Goal: Obtain resource: Obtain resource

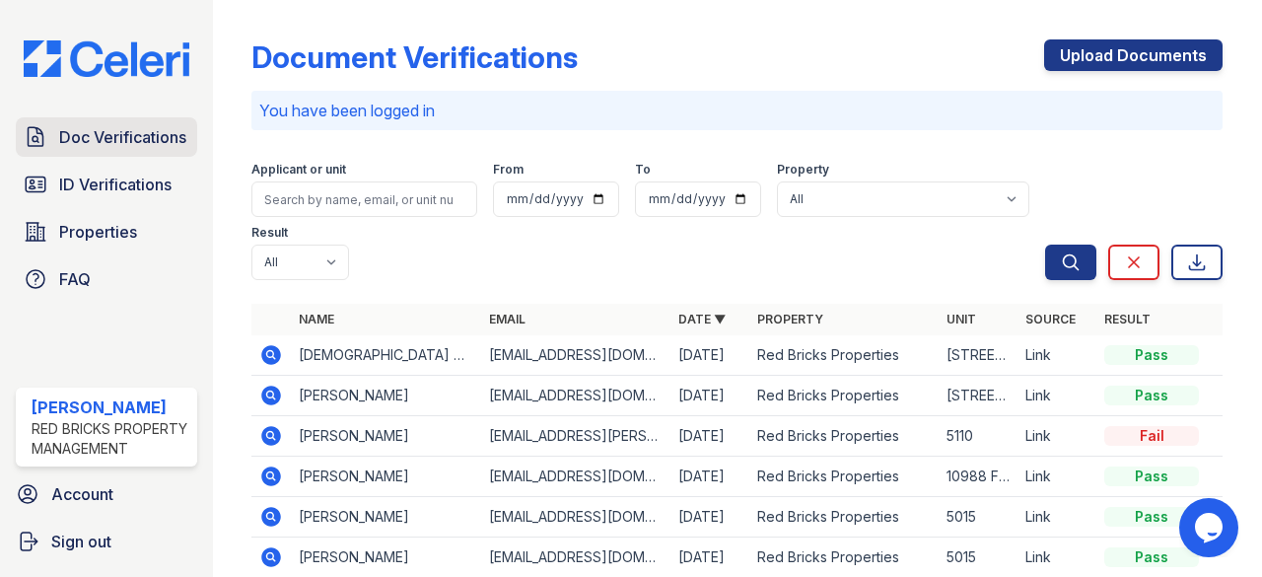
click at [70, 125] on span "Doc Verifications" at bounding box center [122, 137] width 127 height 24
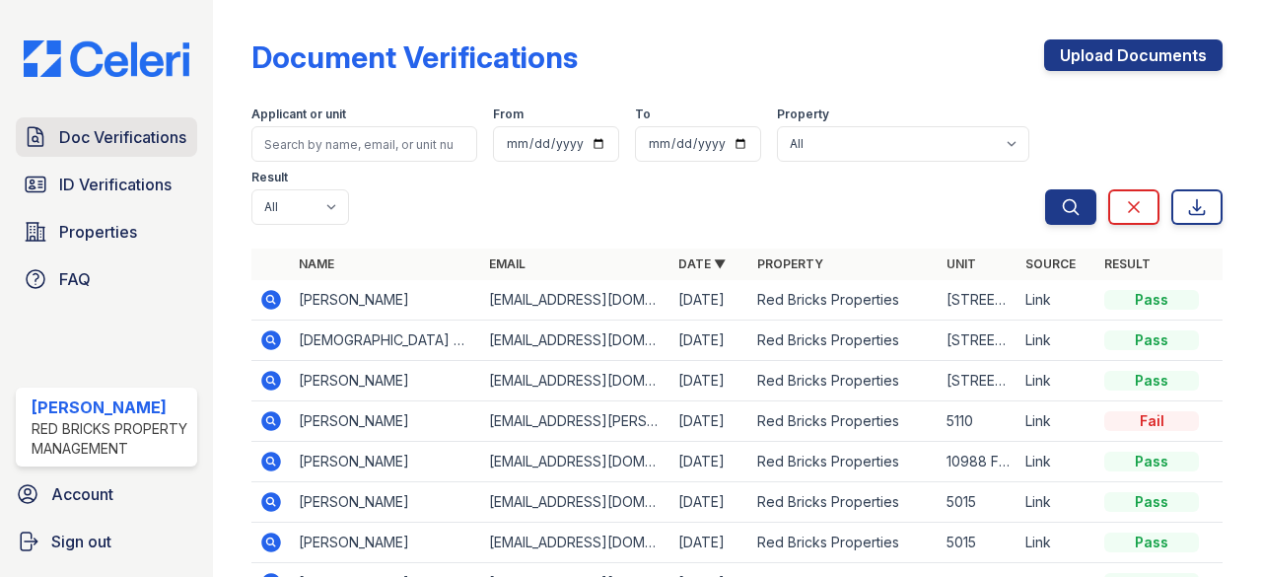
click at [68, 125] on span "Doc Verifications" at bounding box center [122, 137] width 127 height 24
click at [270, 334] on icon at bounding box center [272, 340] width 20 height 20
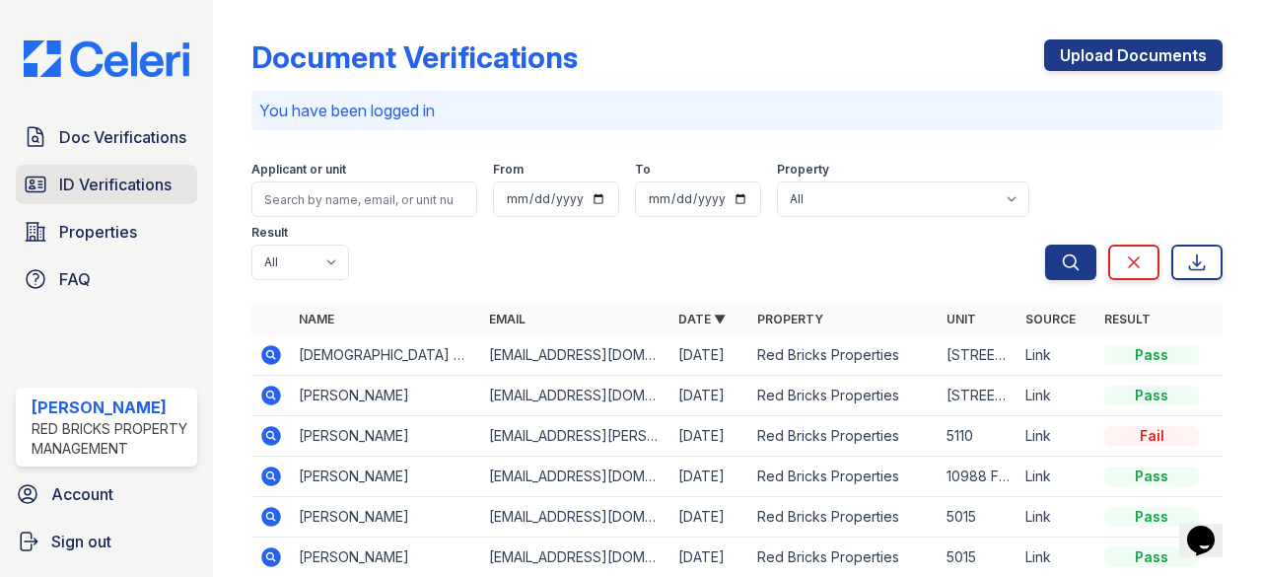
click at [128, 184] on span "ID Verifications" at bounding box center [115, 185] width 112 height 24
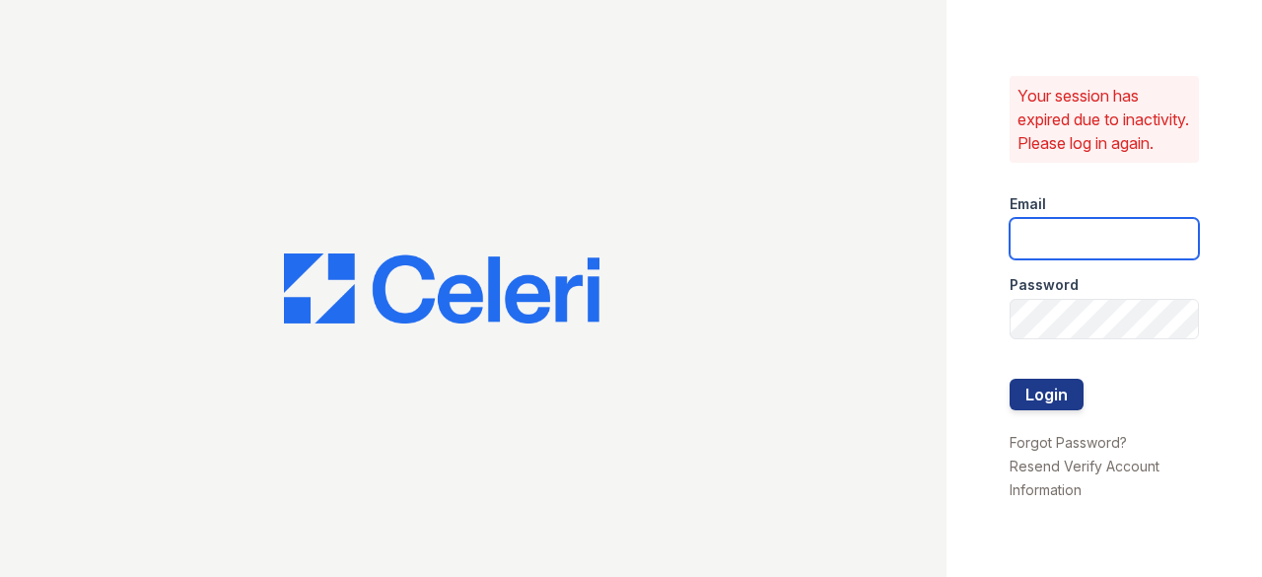
type input "raghukukunoor@gmail.com"
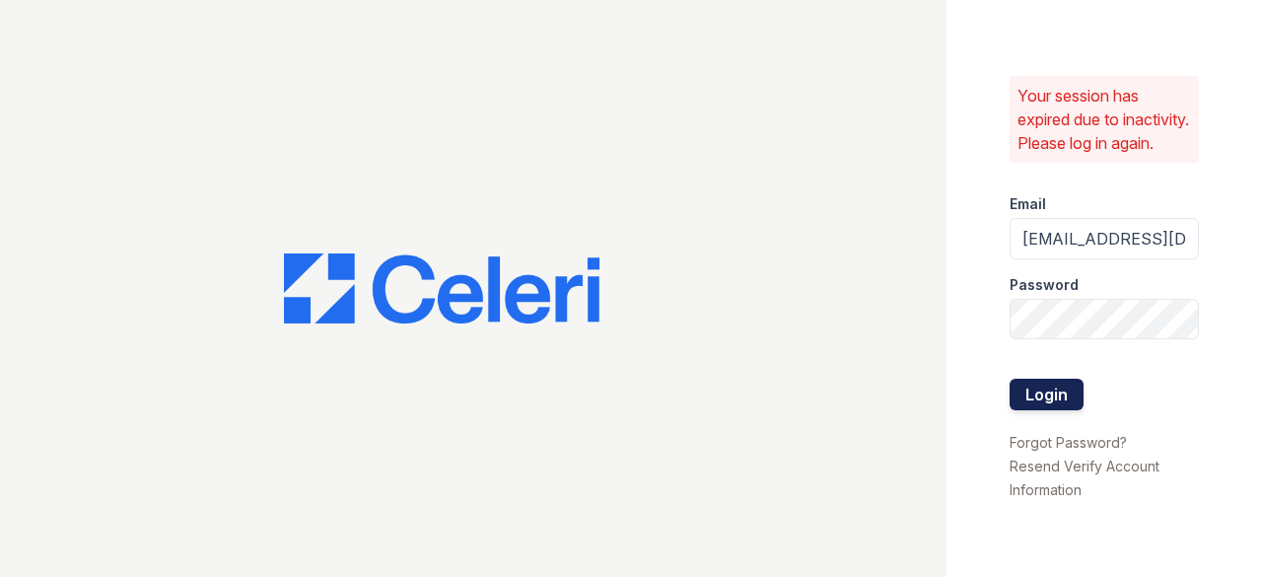
click at [1024, 404] on button "Login" at bounding box center [1047, 395] width 74 height 32
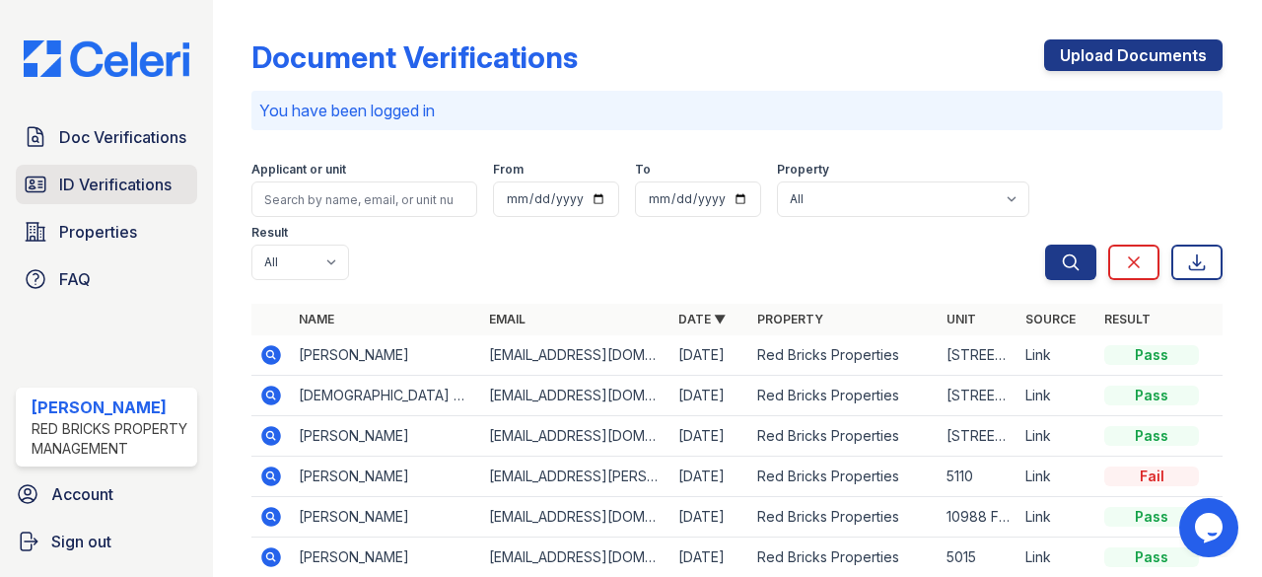
click at [99, 178] on span "ID Verifications" at bounding box center [115, 185] width 112 height 24
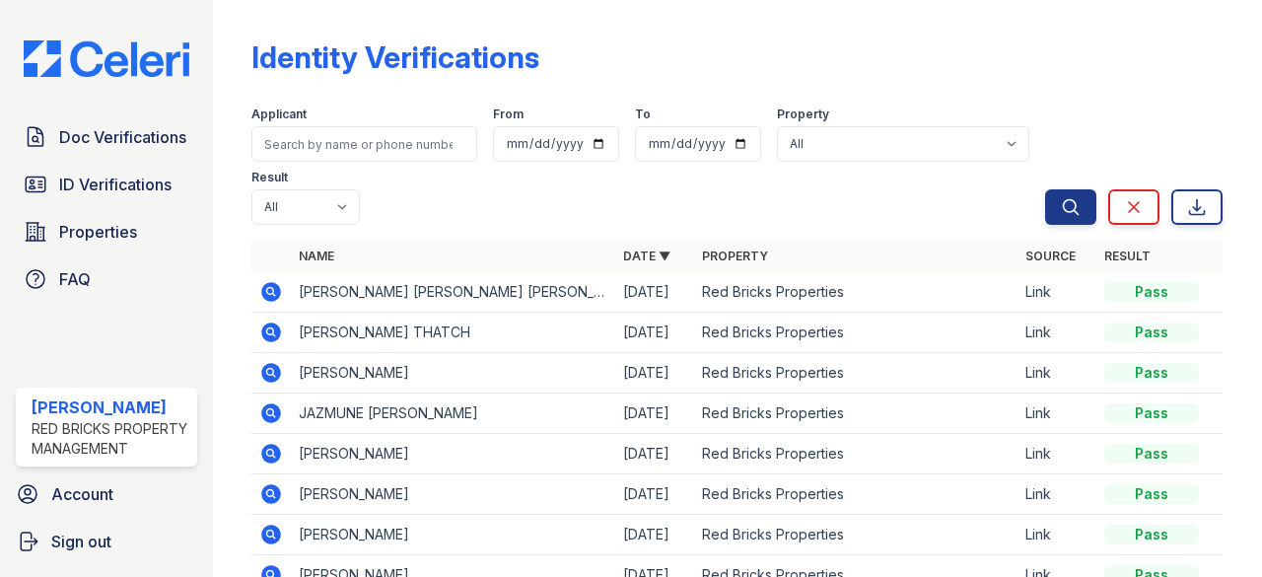
click at [272, 412] on icon at bounding box center [271, 413] width 24 height 24
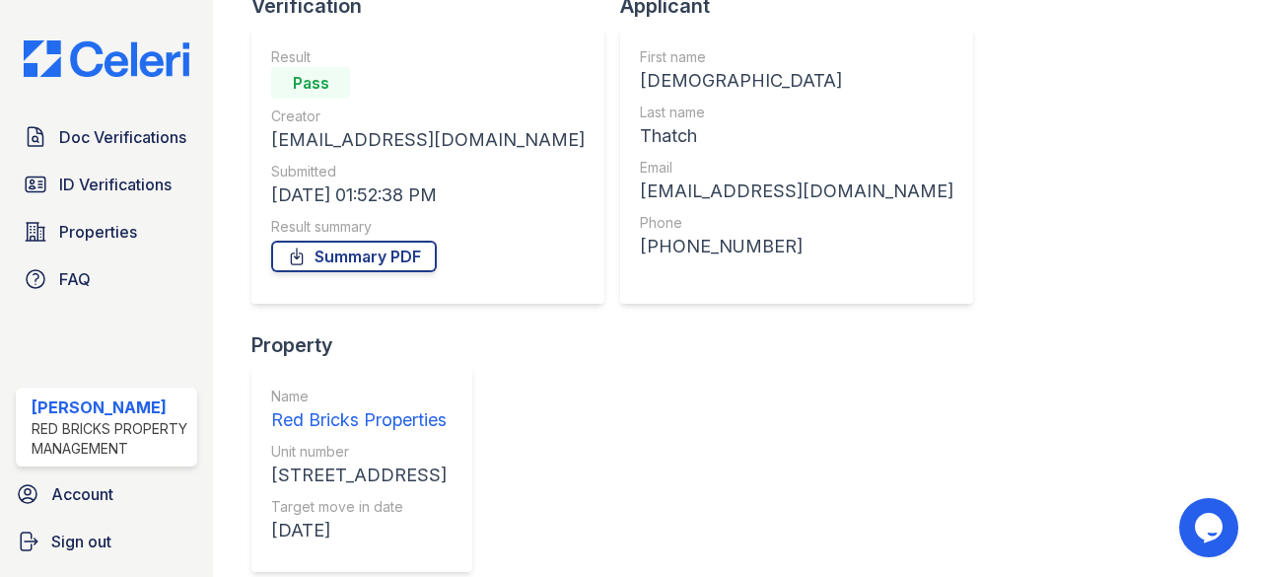
scroll to position [252, 0]
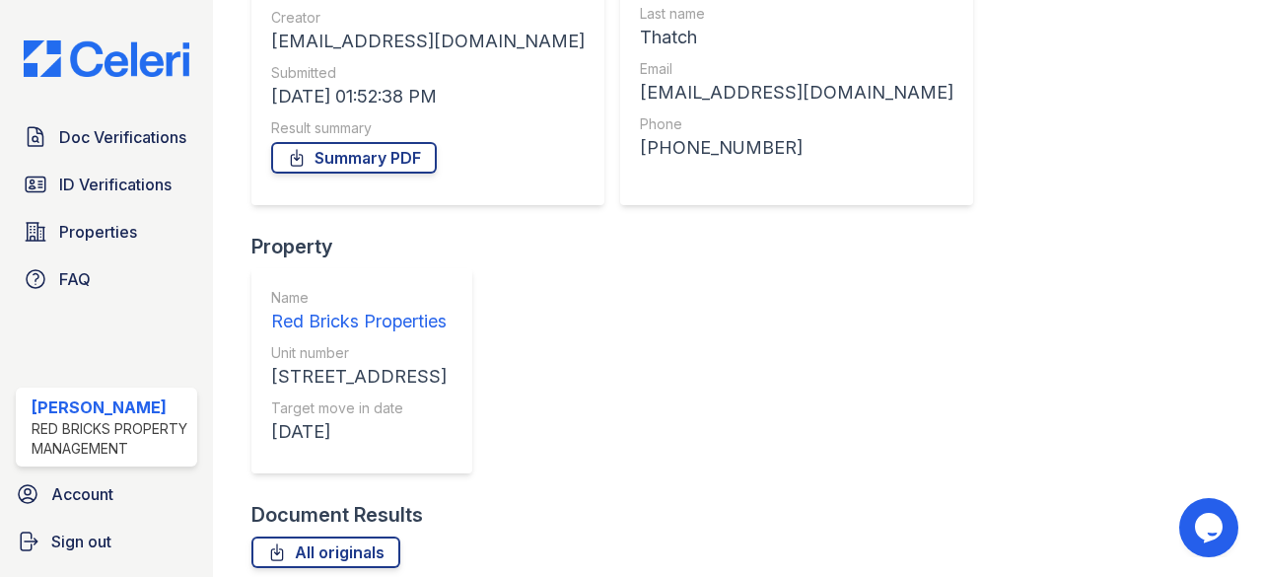
click at [123, 130] on span "Doc Verifications" at bounding box center [122, 137] width 127 height 24
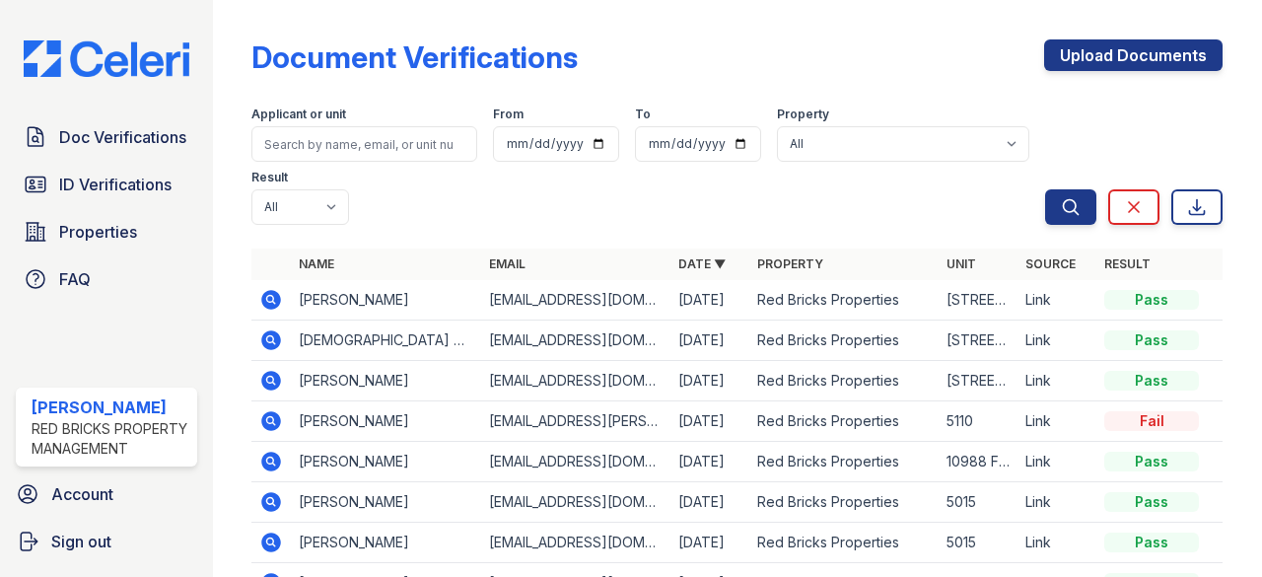
click at [274, 303] on icon at bounding box center [272, 300] width 20 height 20
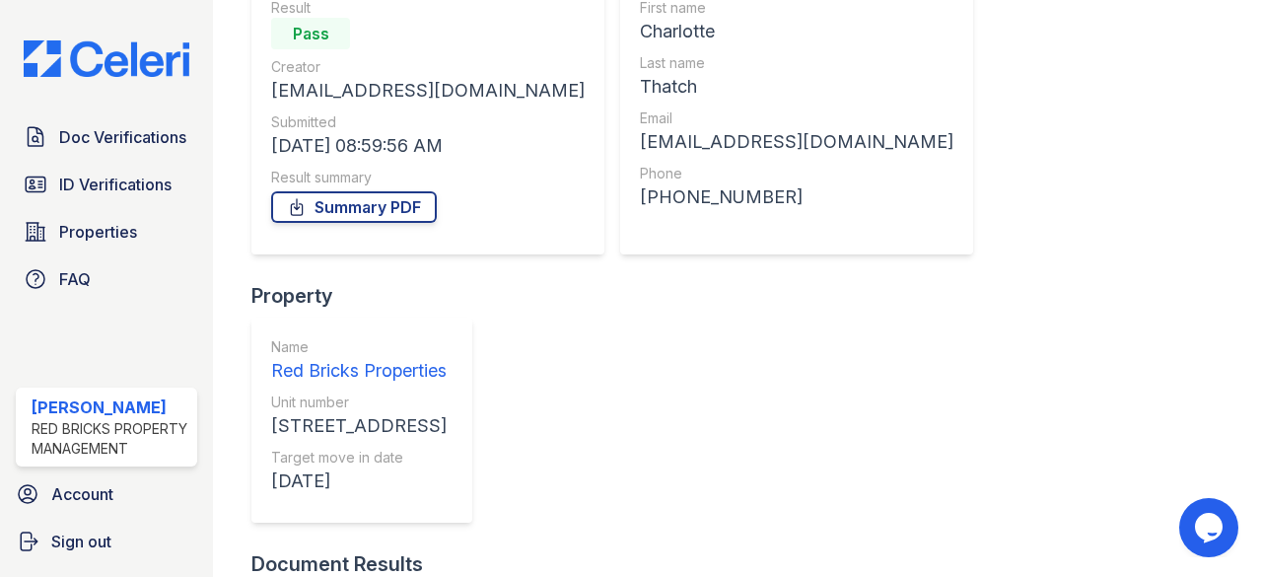
scroll to position [205, 0]
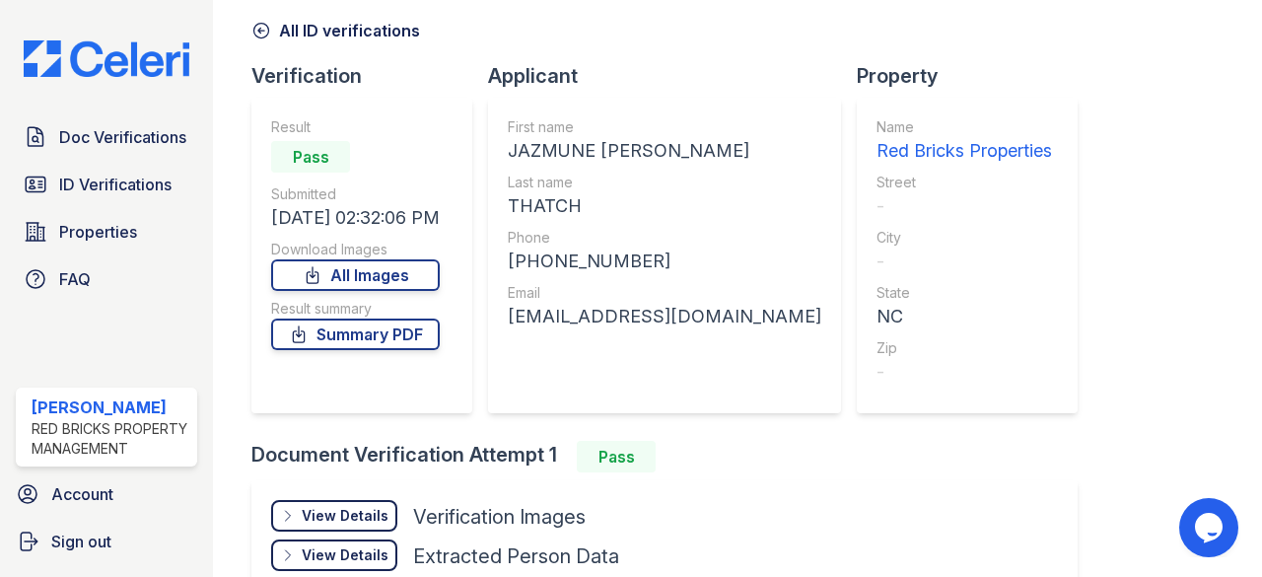
scroll to position [197, 0]
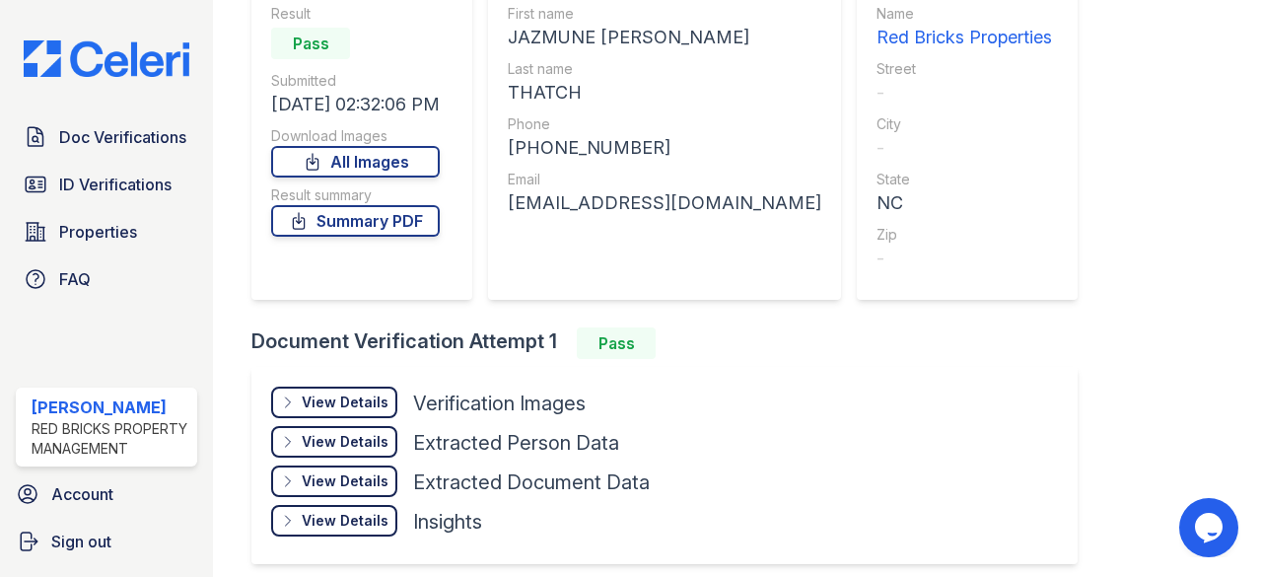
click at [359, 415] on div "View Details Details" at bounding box center [334, 402] width 126 height 32
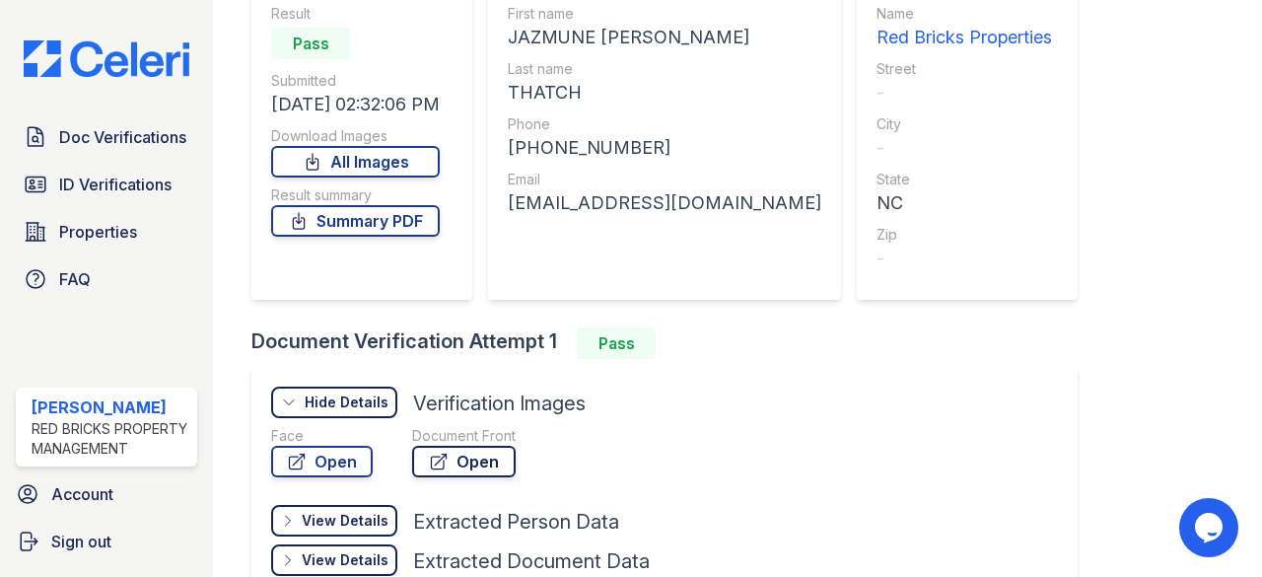
click at [450, 466] on link "Open" at bounding box center [464, 462] width 104 height 32
click at [117, 173] on span "ID Verifications" at bounding box center [115, 185] width 112 height 24
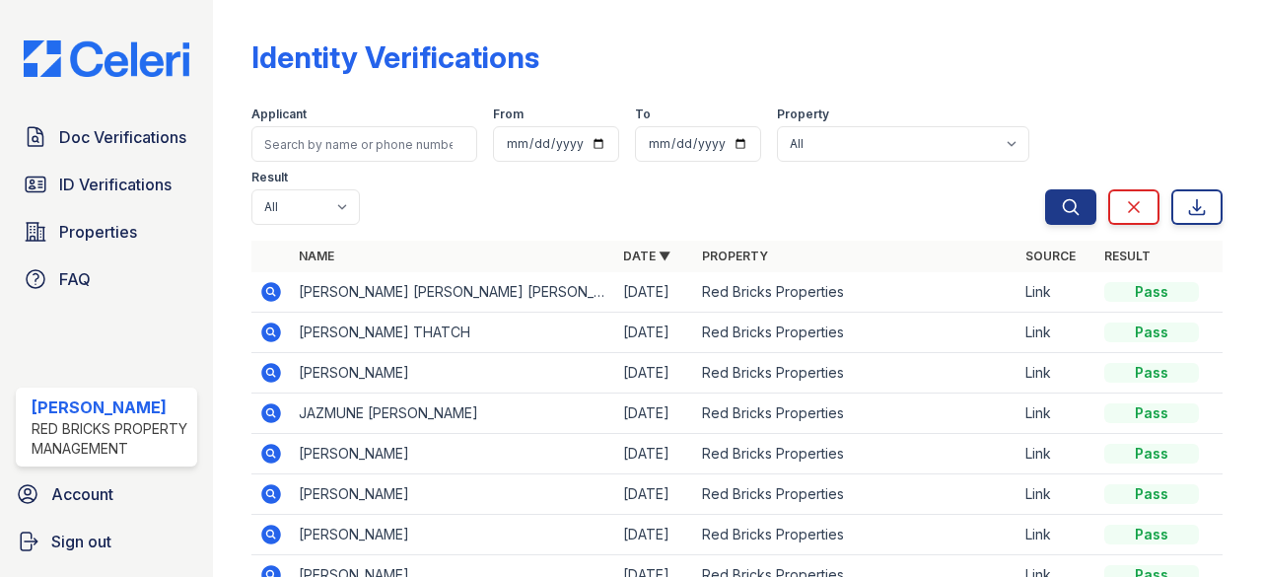
click at [272, 331] on icon at bounding box center [270, 330] width 5 height 5
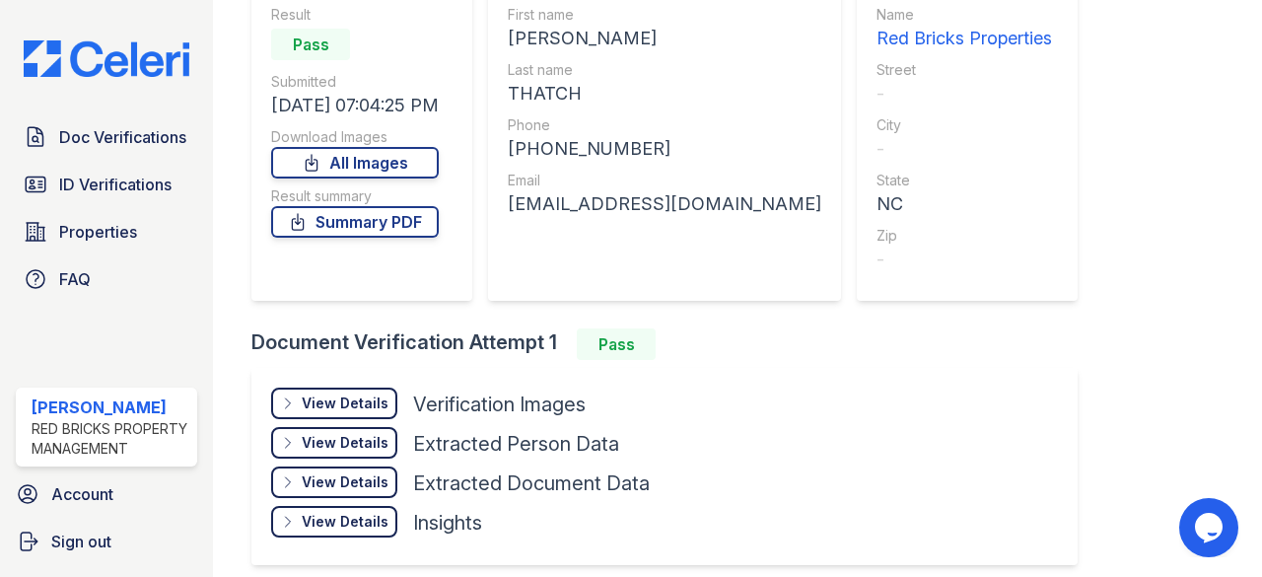
scroll to position [197, 0]
click at [300, 401] on div "View Details Details" at bounding box center [334, 402] width 126 height 32
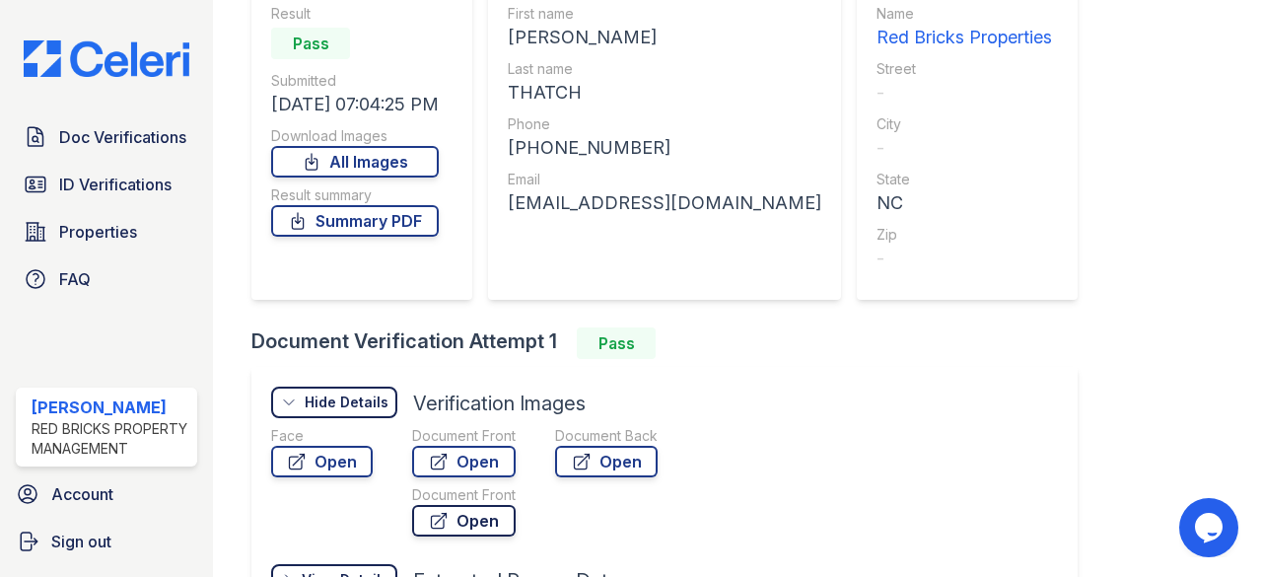
click at [463, 520] on link "Open" at bounding box center [464, 521] width 104 height 32
